Goal: Task Accomplishment & Management: Use online tool/utility

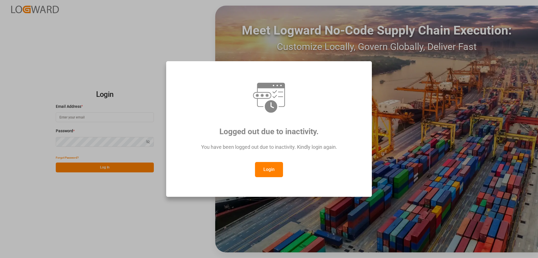
type input "[EMAIL_ADDRESS][DOMAIN_NAME]"
click at [271, 169] on button "Login" at bounding box center [269, 169] width 28 height 15
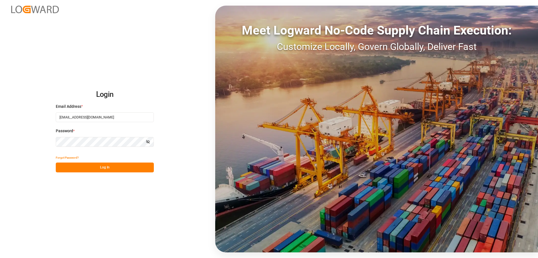
click at [134, 166] on button "Log In" at bounding box center [105, 167] width 98 height 10
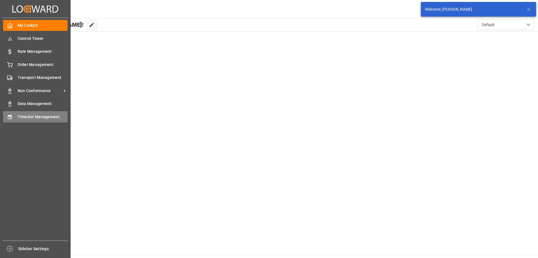
click at [18, 117] on span "Timeslot Management" at bounding box center [43, 117] width 50 height 6
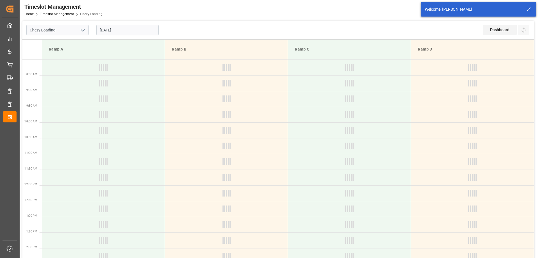
type input "Chezy Loading"
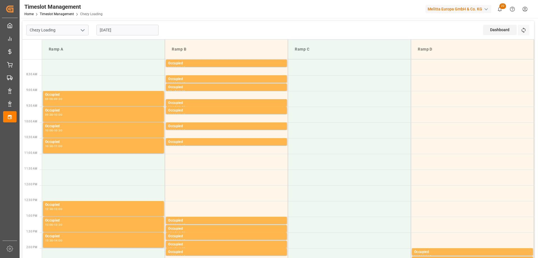
click at [104, 36] on div "[DATE]" at bounding box center [128, 30] width 70 height 19
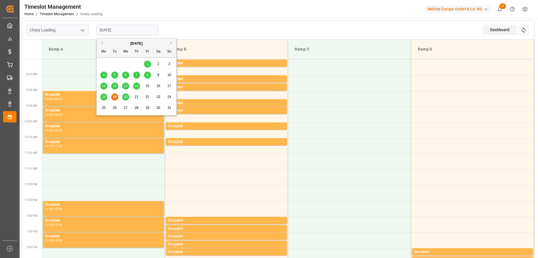
click at [115, 29] on input "[DATE]" at bounding box center [127, 30] width 62 height 11
click at [126, 96] on span "20" at bounding box center [126, 97] width 4 height 4
type input "[DATE]"
